Goal: Task Accomplishment & Management: Manage account settings

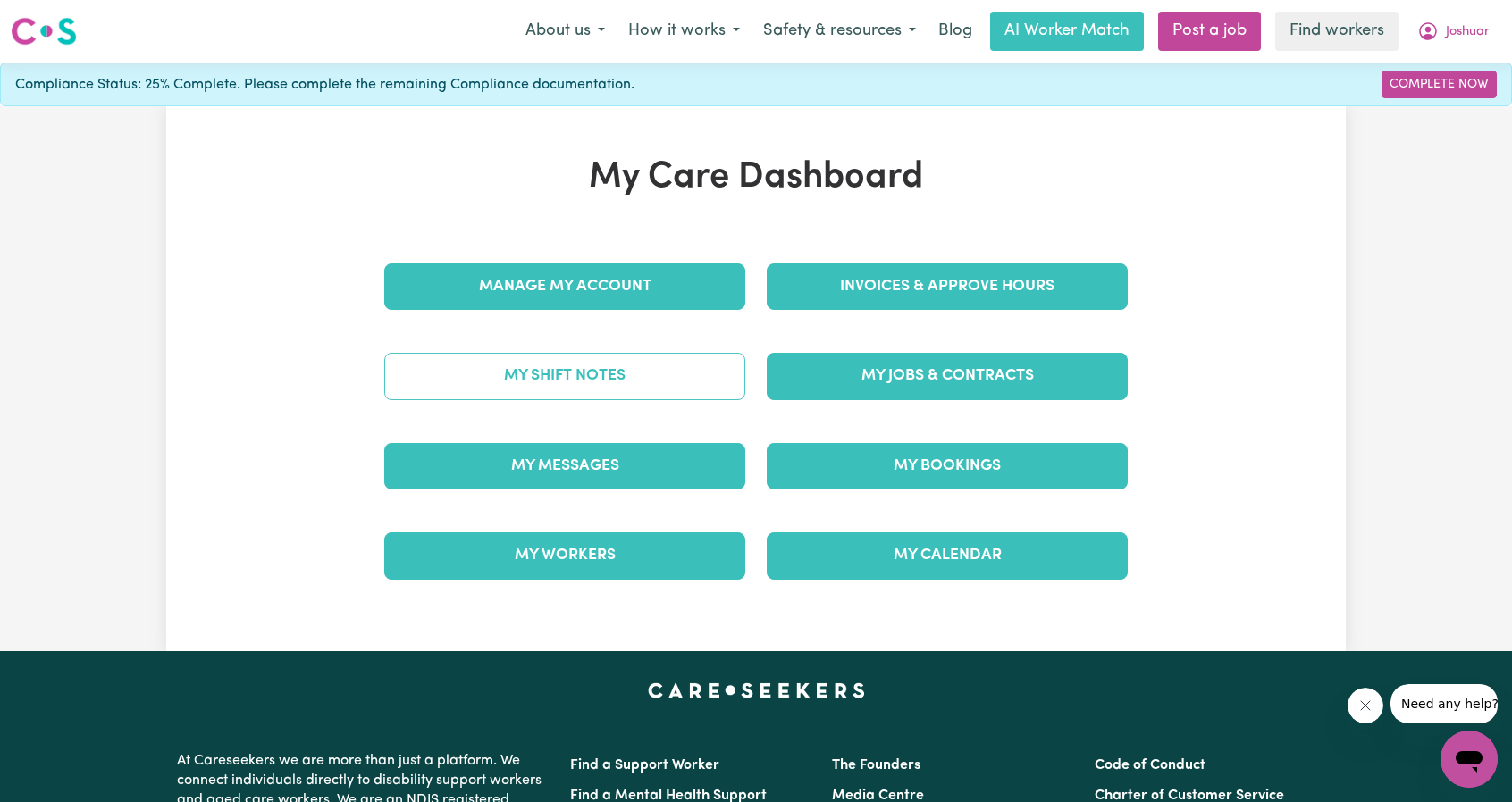
click at [582, 380] on link "My Shift Notes" at bounding box center [564, 376] width 361 height 47
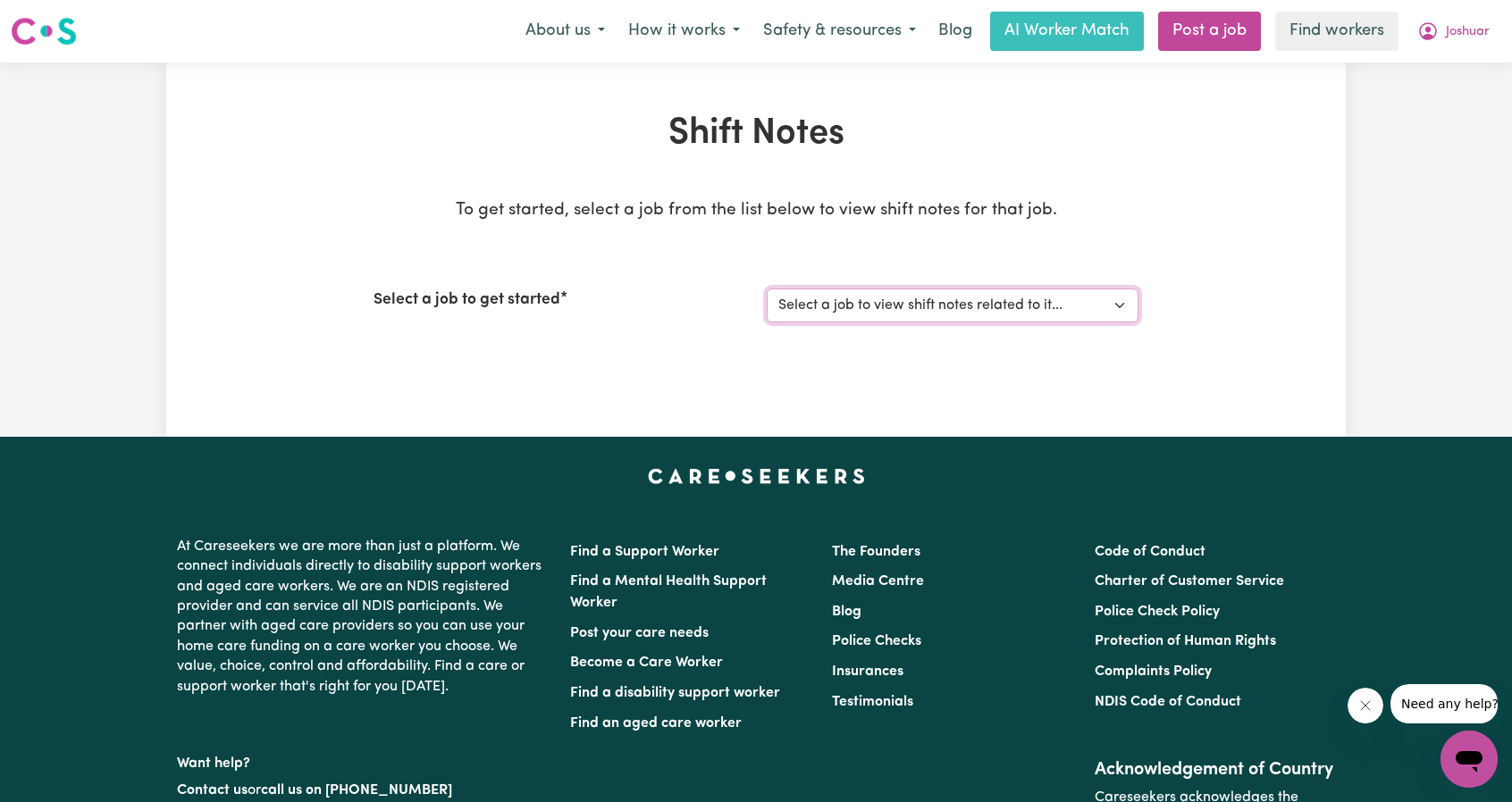
click at [952, 302] on select "Select a job to view shift notes related to it... [DEMOGRAPHIC_DATA] Support Wo…" at bounding box center [952, 305] width 372 height 34
select select "12085"
click at [767, 288] on select "Select a job to view shift notes related to it... [DEMOGRAPHIC_DATA] Support Wo…" at bounding box center [952, 305] width 372 height 34
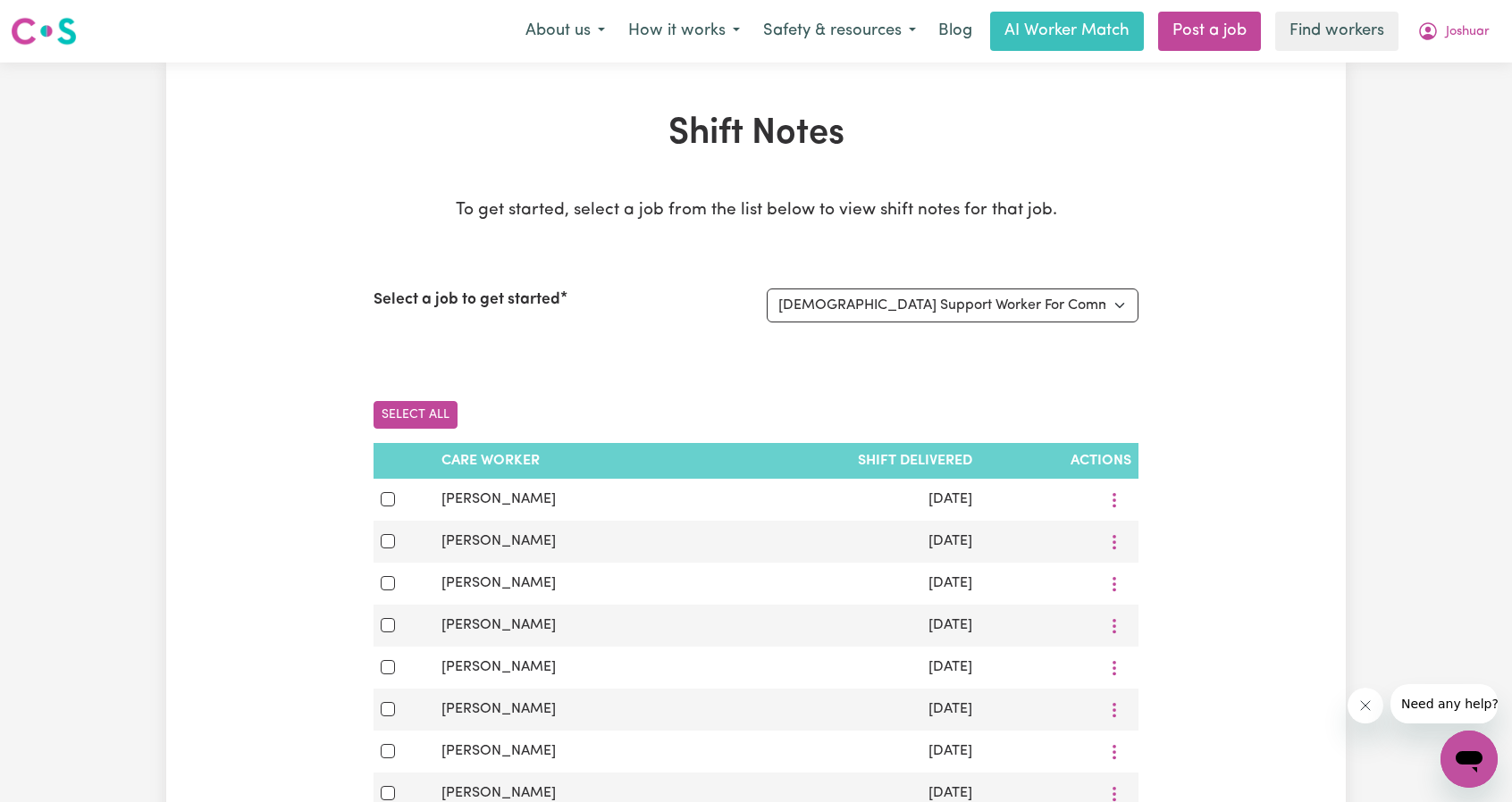
click at [403, 416] on button "Select All" at bounding box center [416, 415] width 84 height 28
checkbox input "true"
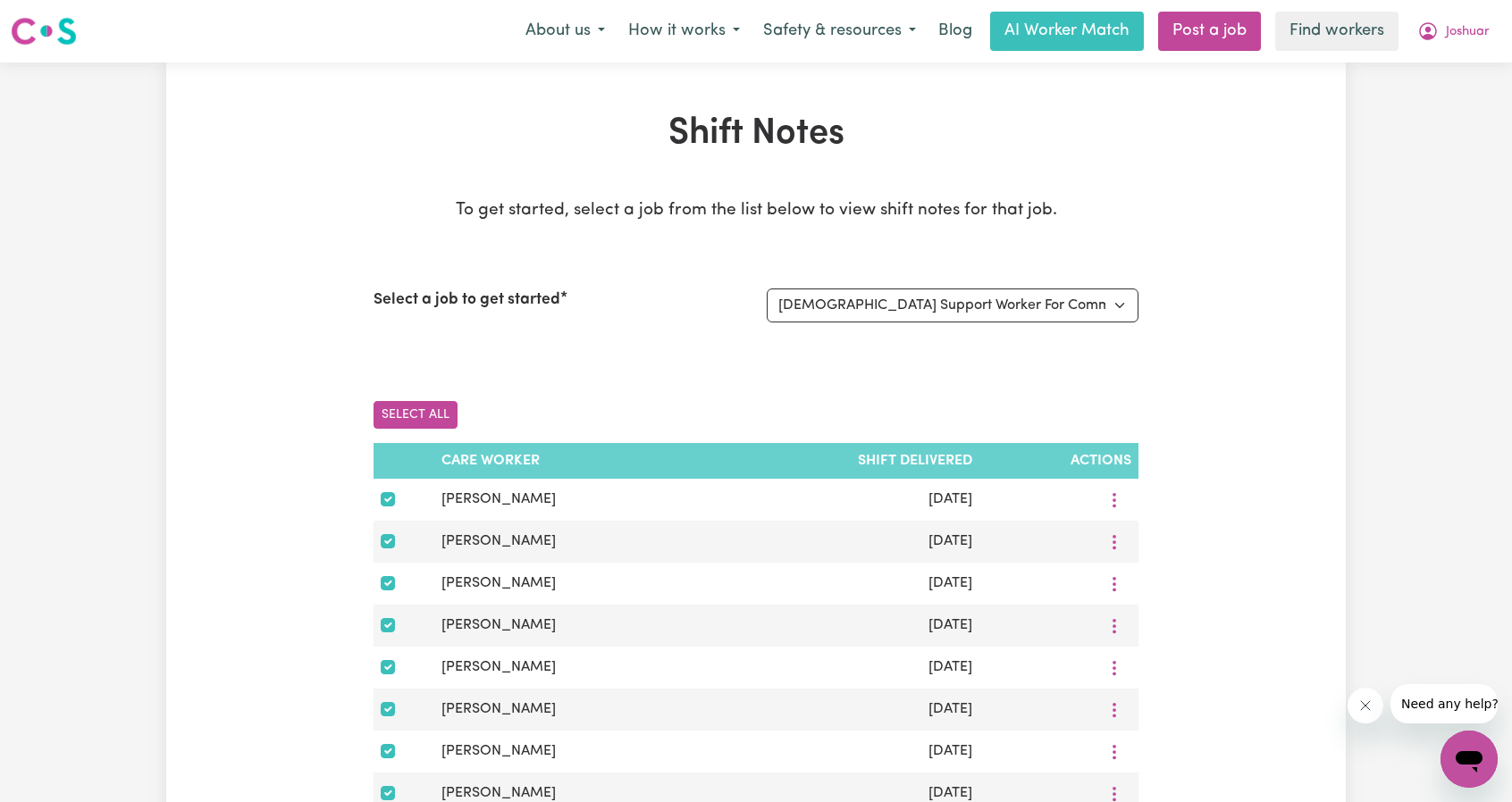
checkbox input "true"
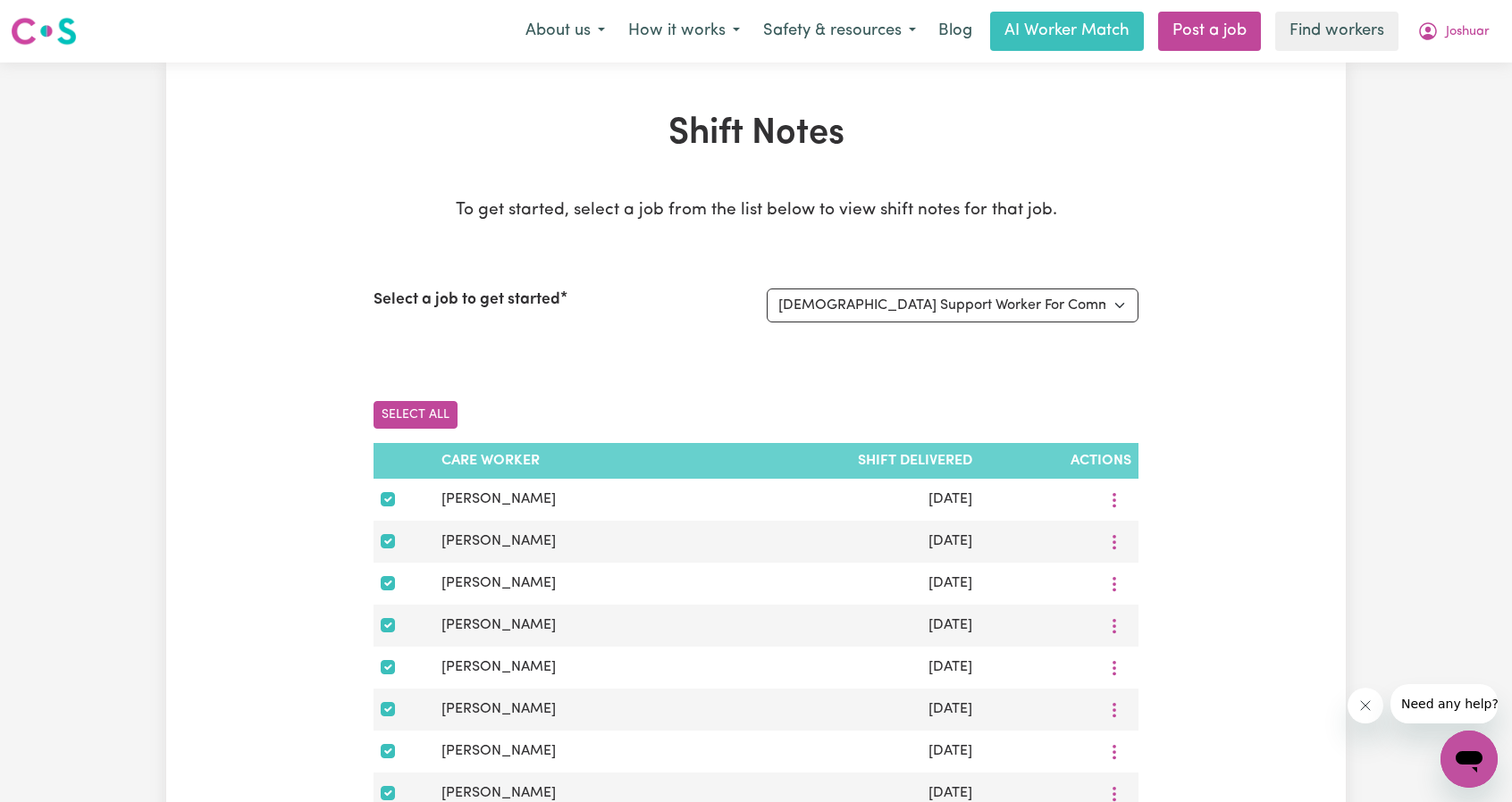
checkbox input "true"
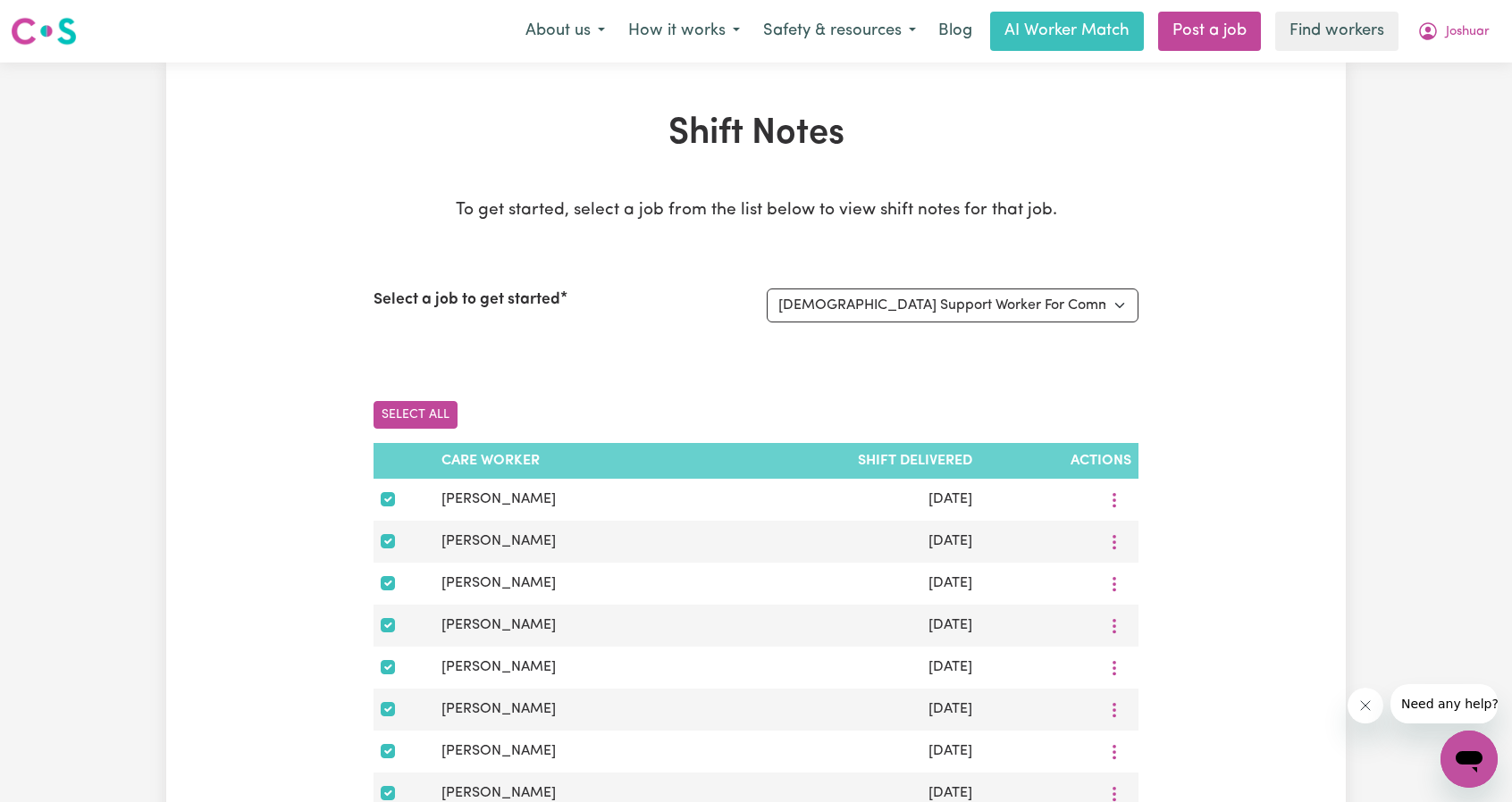
checkbox input "true"
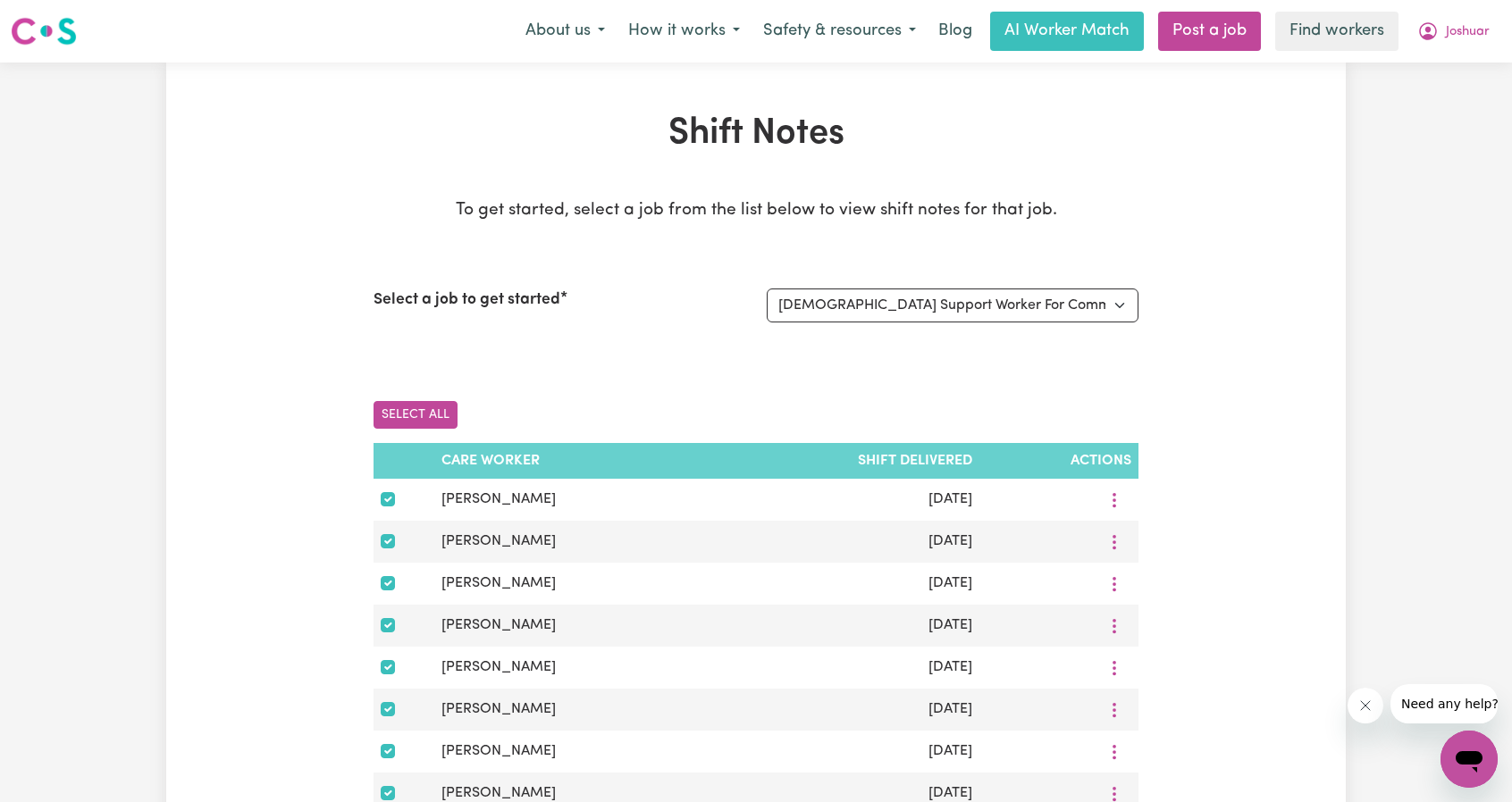
checkbox input "true"
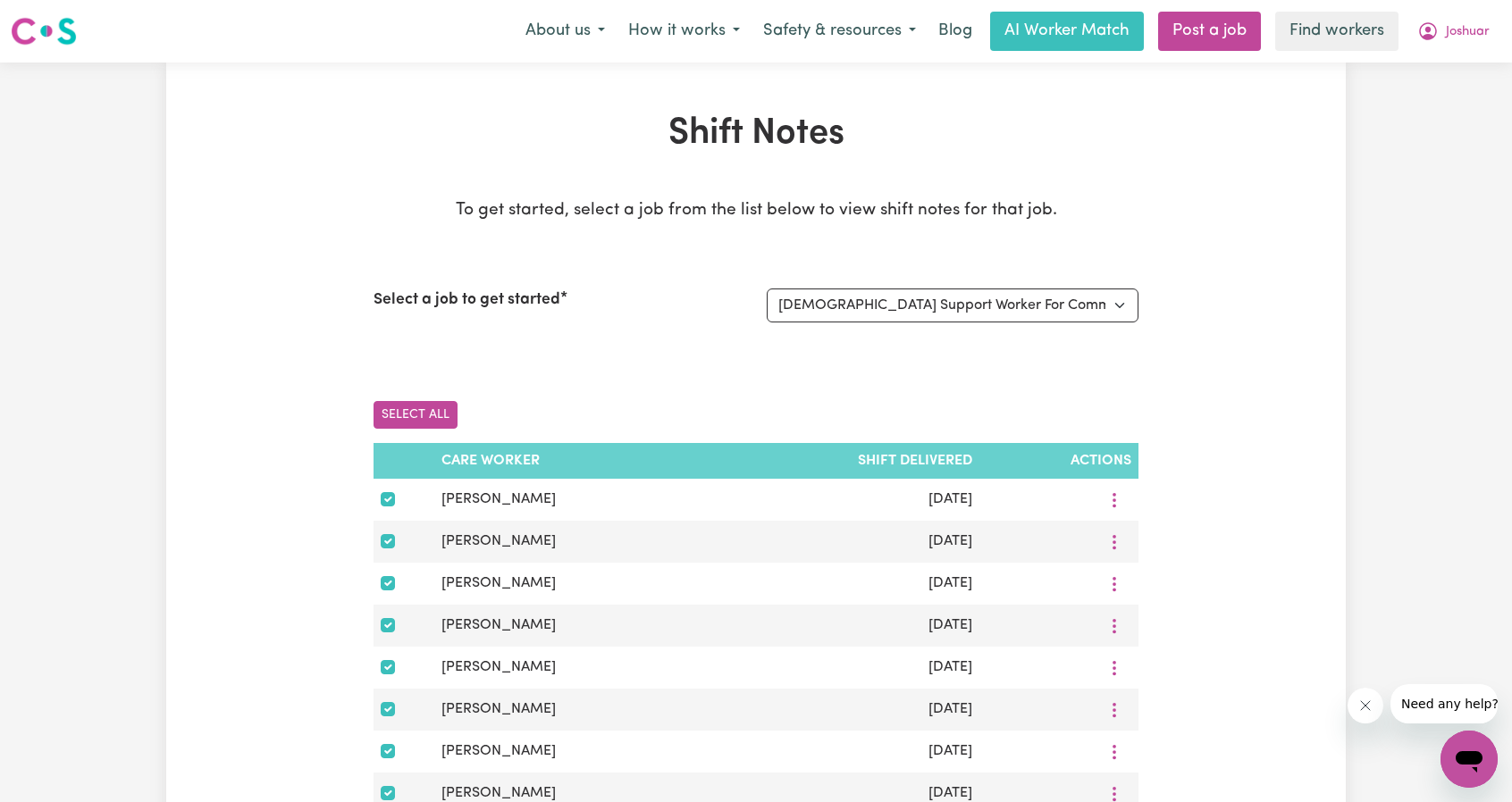
checkbox input "true"
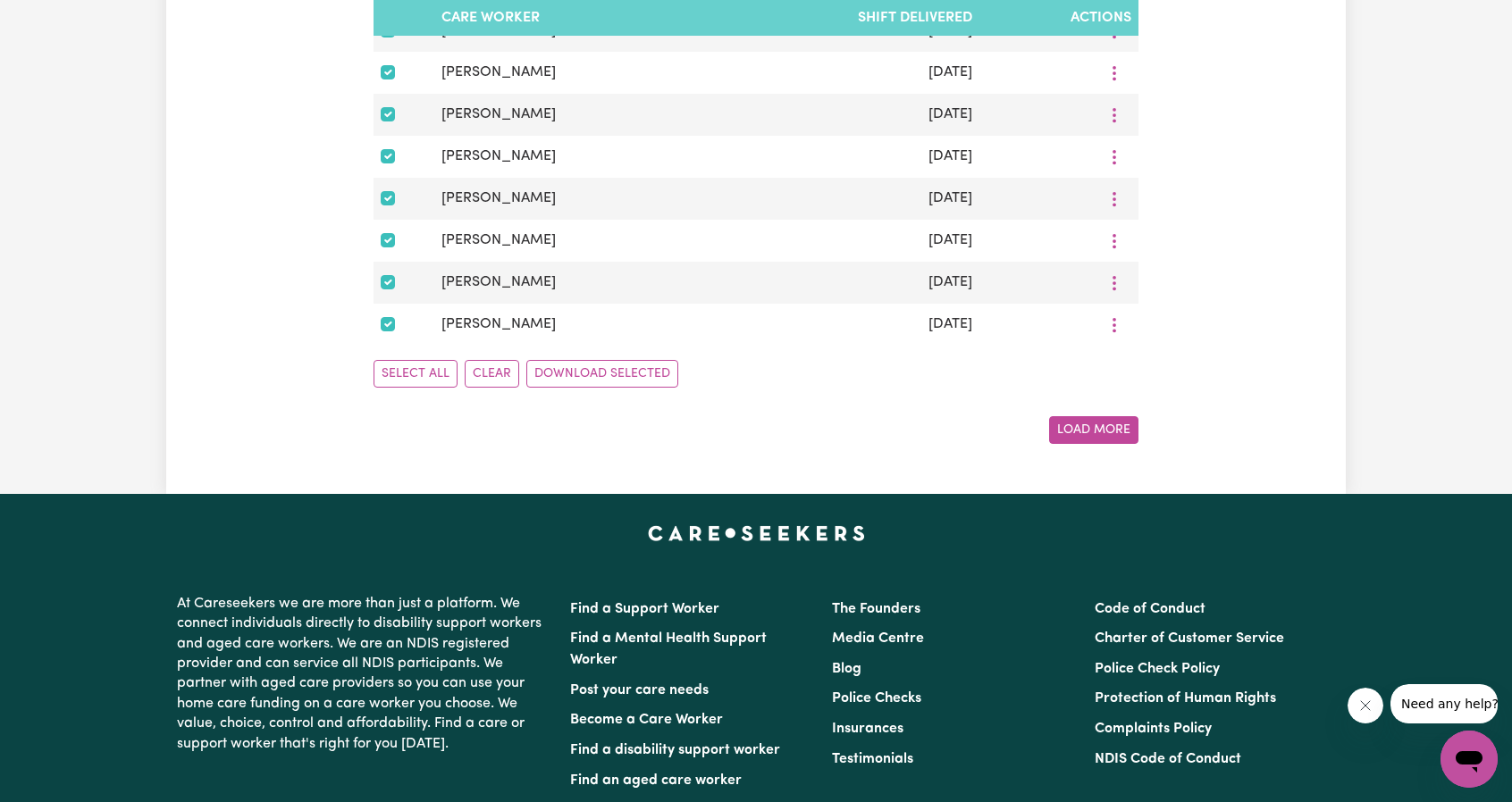
scroll to position [1162, 0]
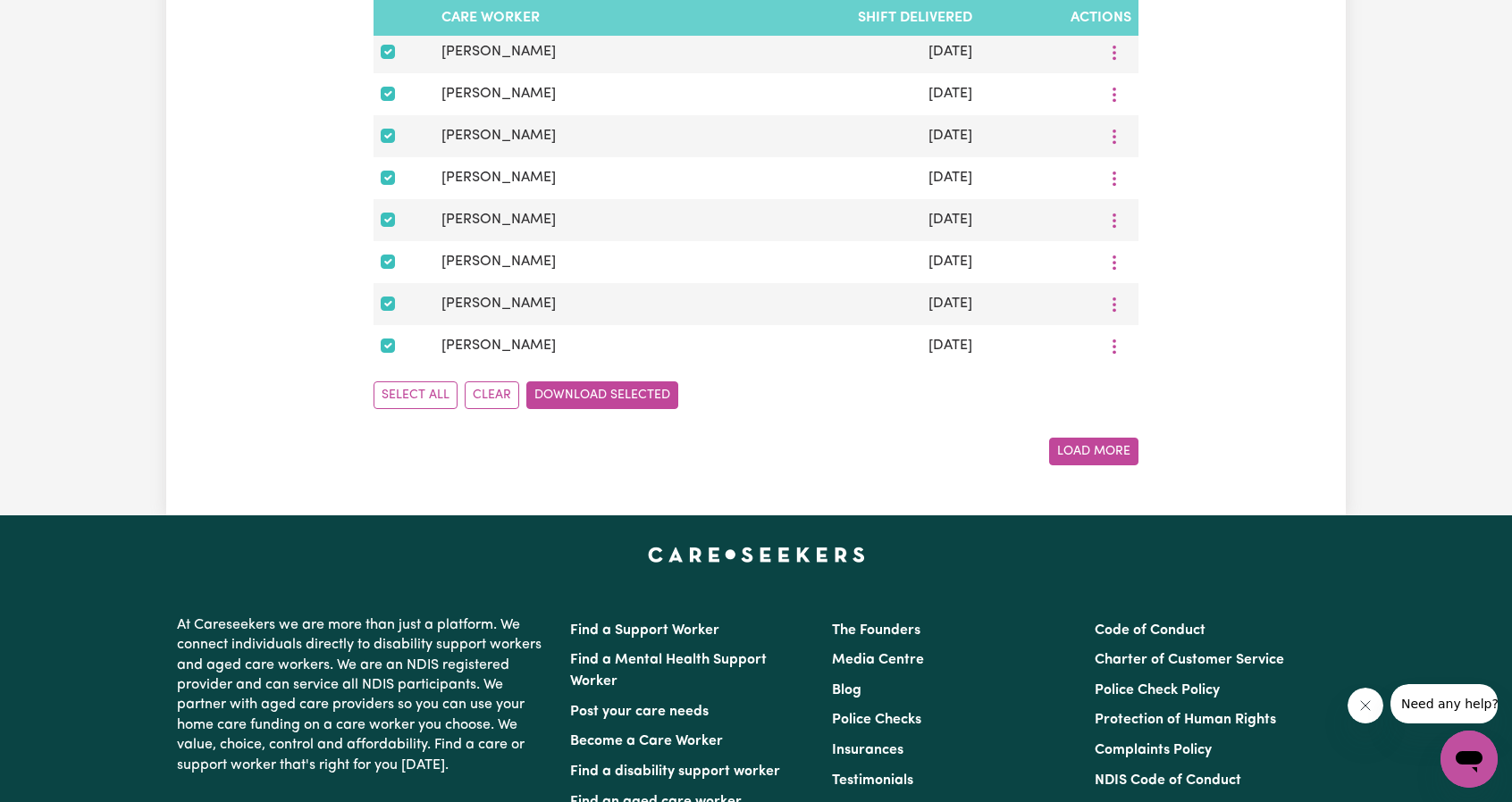
click at [566, 408] on button "Download Selected" at bounding box center [602, 395] width 152 height 28
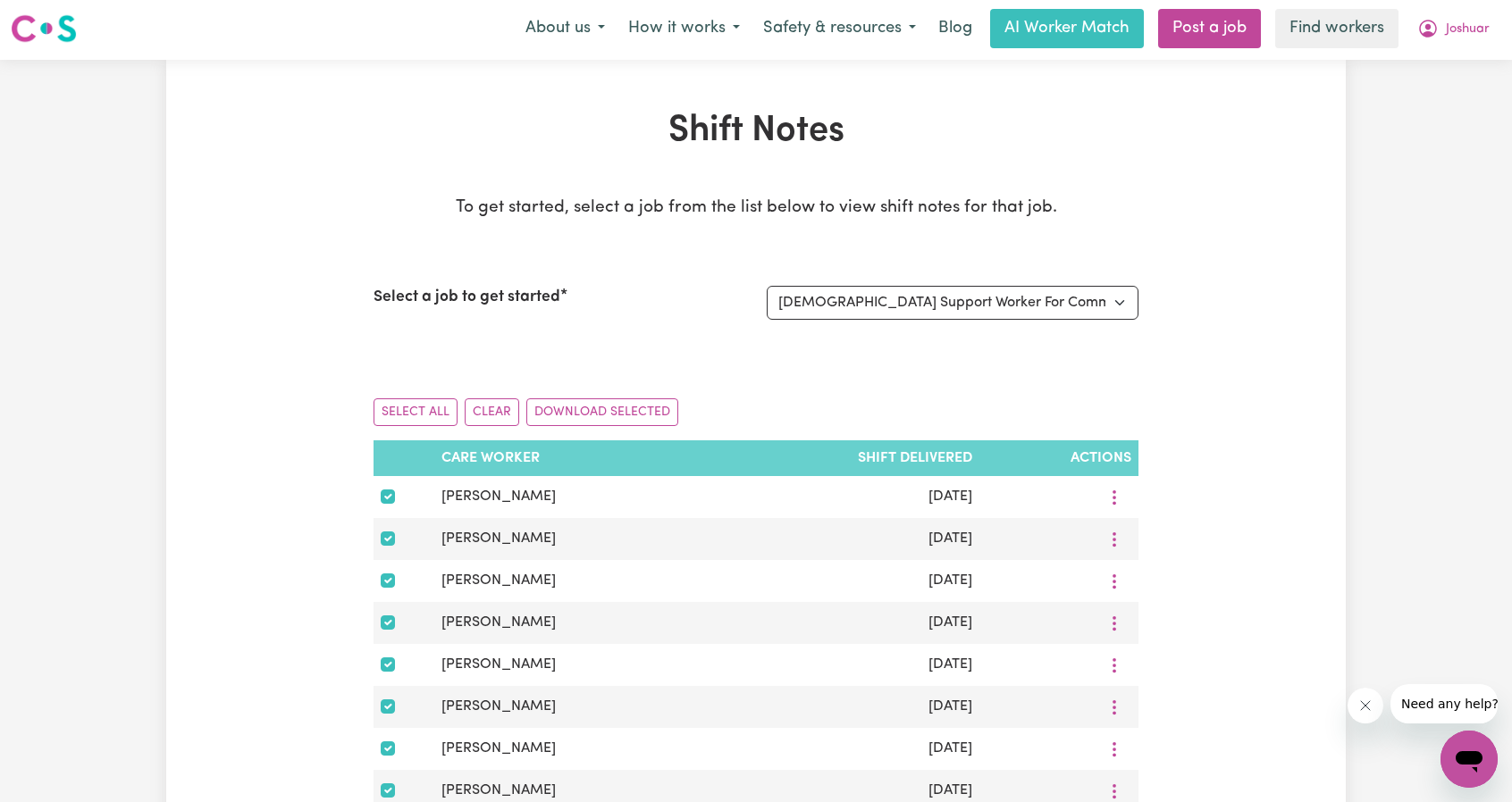
scroll to position [0, 0]
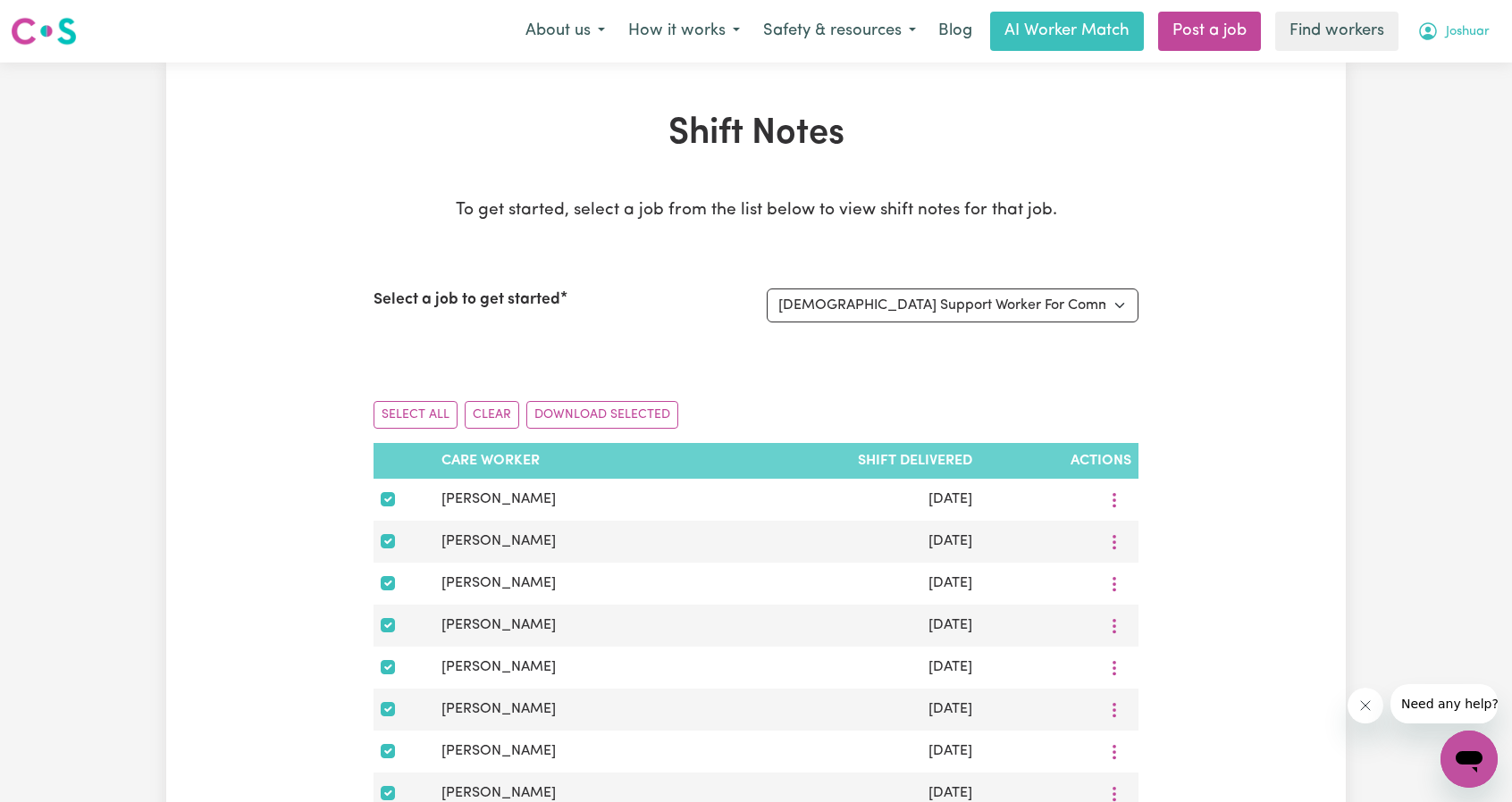
click at [1454, 32] on span "Joshuar" at bounding box center [1467, 31] width 44 height 20
click at [1404, 106] on link "Logout" at bounding box center [1429, 103] width 141 height 34
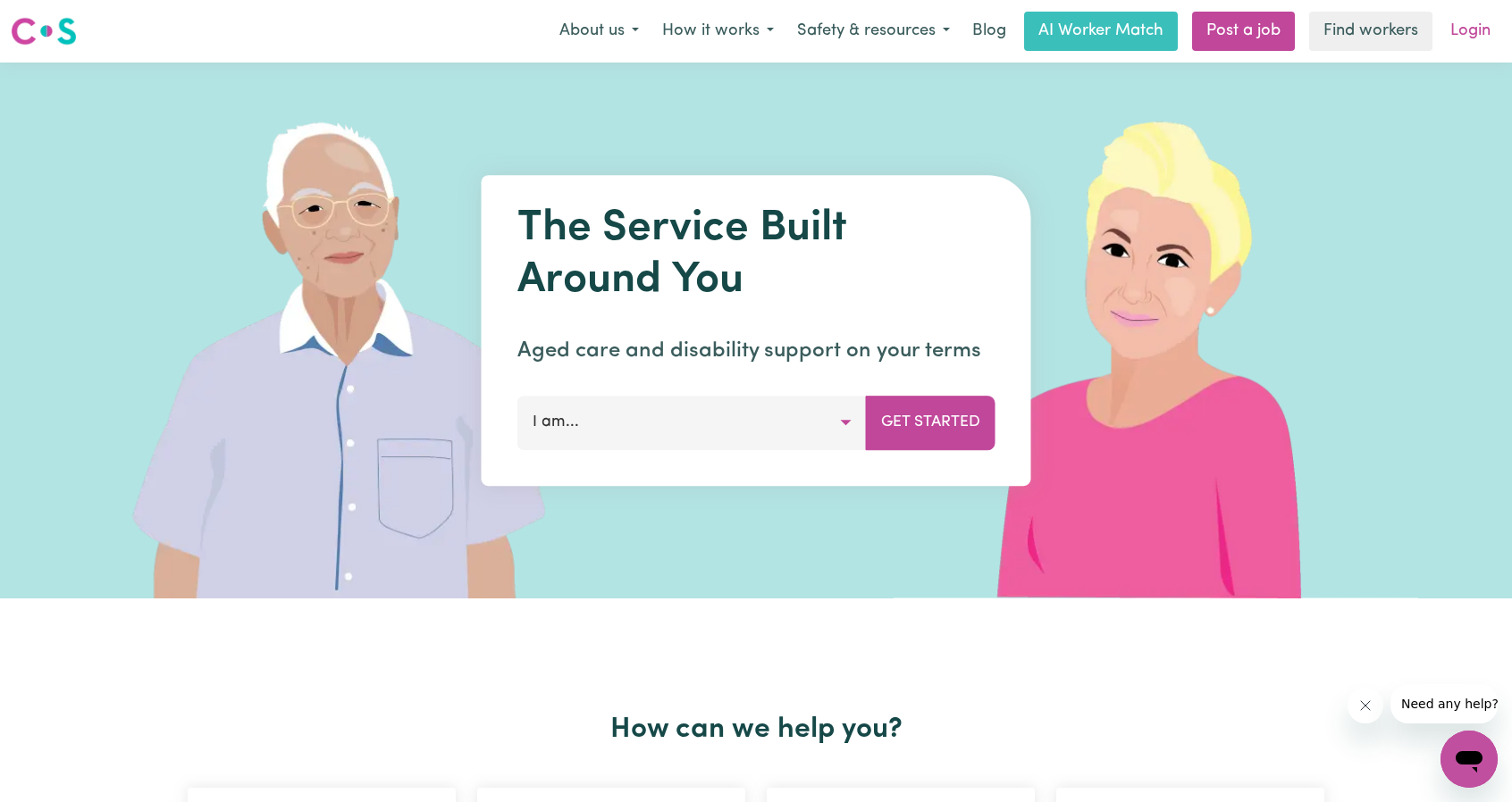
click at [1466, 50] on link "Login" at bounding box center [1470, 30] width 62 height 39
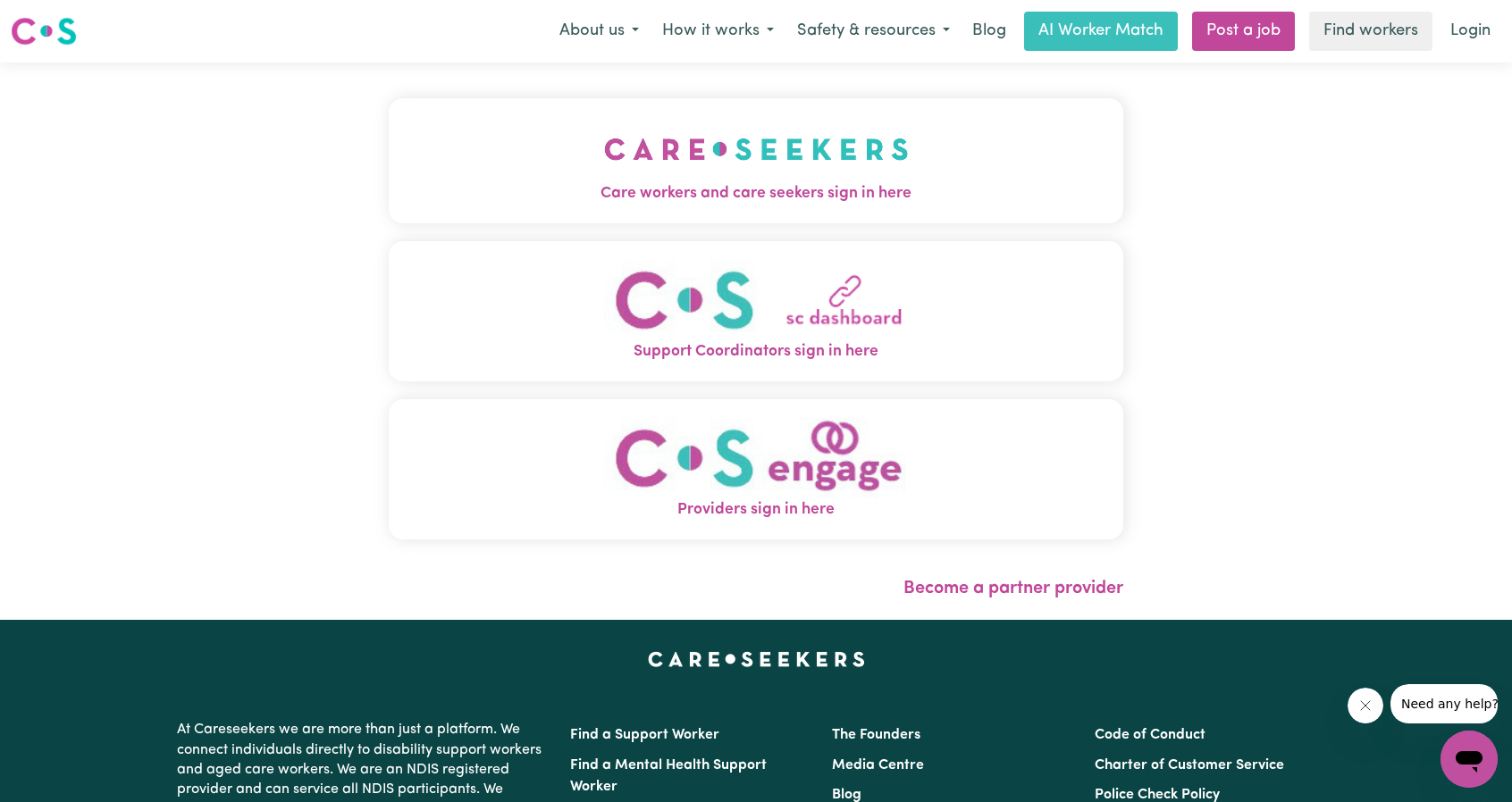
click at [678, 115] on button "Care workers and care seekers sign in here" at bounding box center [756, 160] width 735 height 125
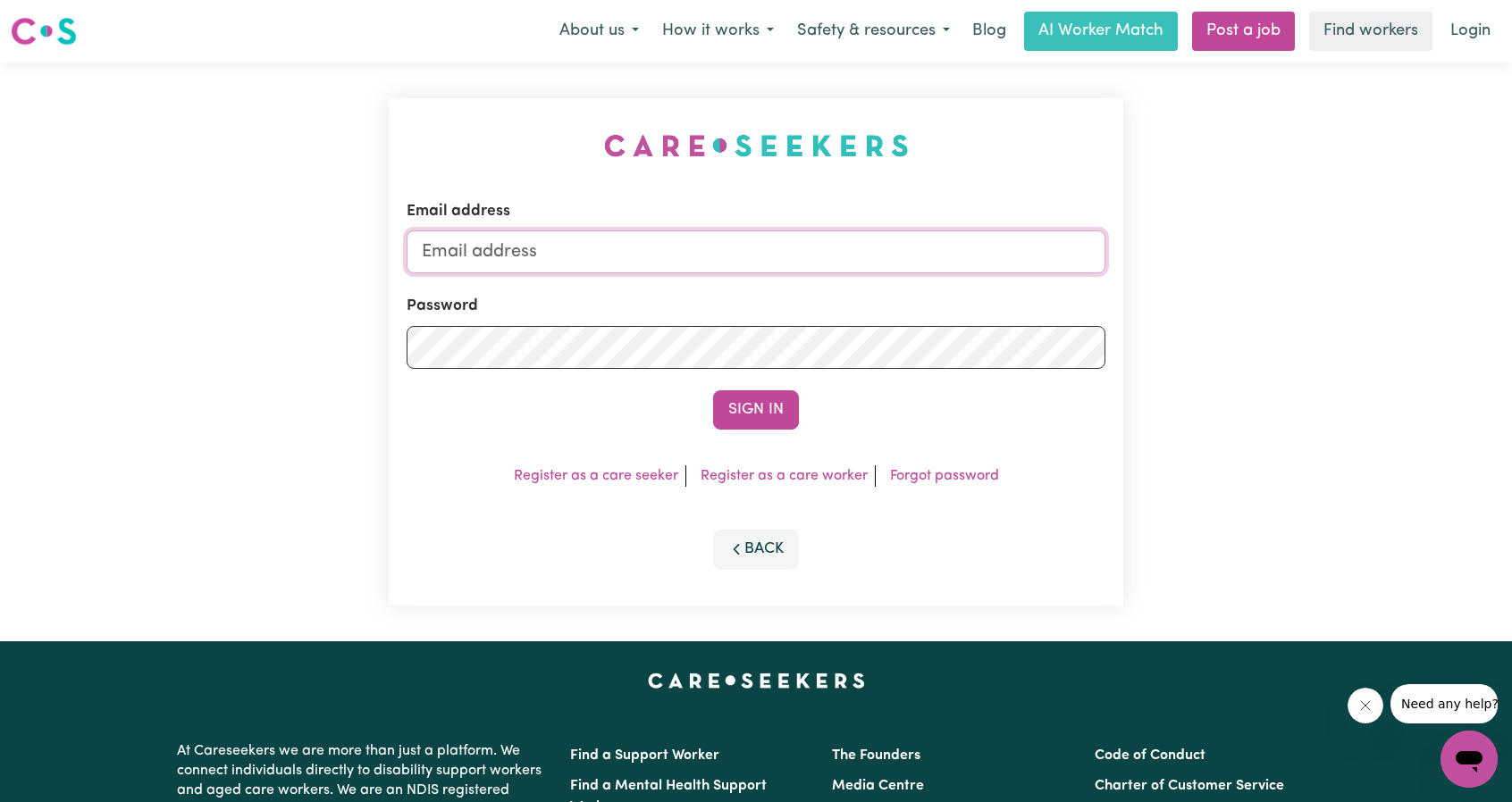
click at [693, 272] on input "Email address" at bounding box center [756, 251] width 698 height 43
drag, startPoint x: 517, startPoint y: 253, endPoint x: 807, endPoint y: 288, distance: 292.1
click at [807, 288] on form "Email address [EMAIL_ADDRESS][PERSON_NAME][DOMAIN_NAME] Password Sign In" at bounding box center [756, 314] width 698 height 229
type input "[EMAIL_ADDRESS][DOMAIN_NAME]"
click at [718, 410] on button "Sign In" at bounding box center [756, 409] width 86 height 39
